Goal: Task Accomplishment & Management: Manage account settings

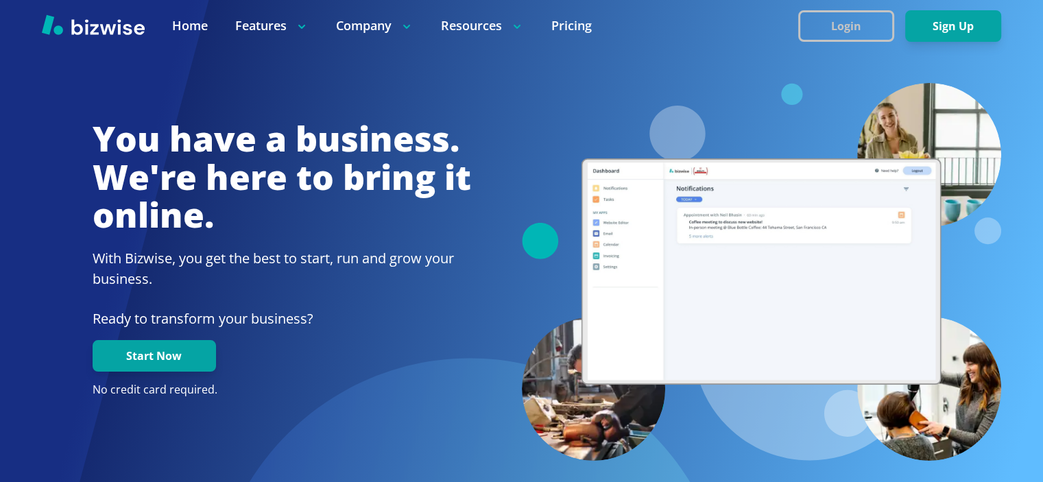
click at [838, 25] on button "Login" at bounding box center [846, 26] width 96 height 32
